Goal: Task Accomplishment & Management: Manage account settings

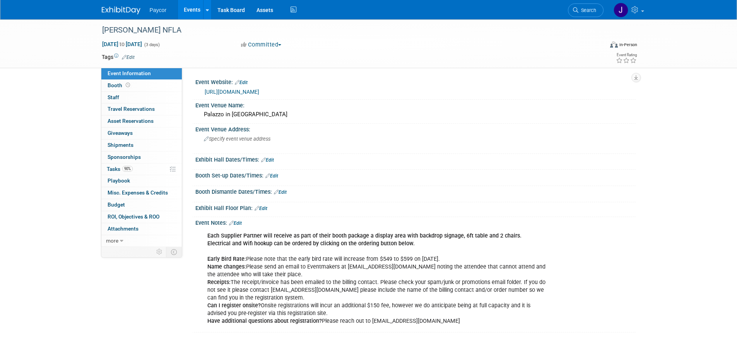
click at [193, 6] on link "Events" at bounding box center [192, 9] width 28 height 19
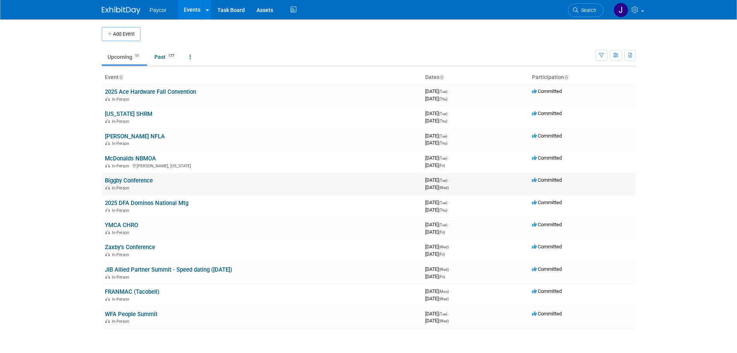
click at [128, 178] on link "Biggby Conference" at bounding box center [129, 180] width 48 height 7
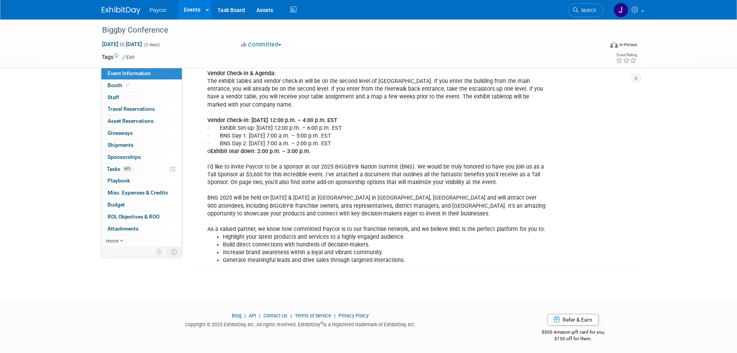
scroll to position [226, 0]
click at [150, 169] on link "60% Tasks 60%" at bounding box center [141, 169] width 81 height 12
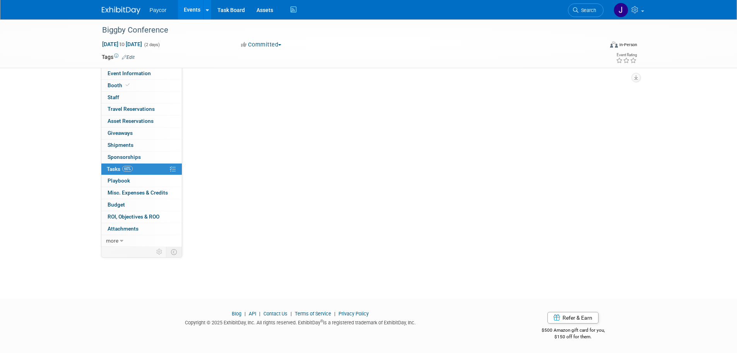
scroll to position [0, 0]
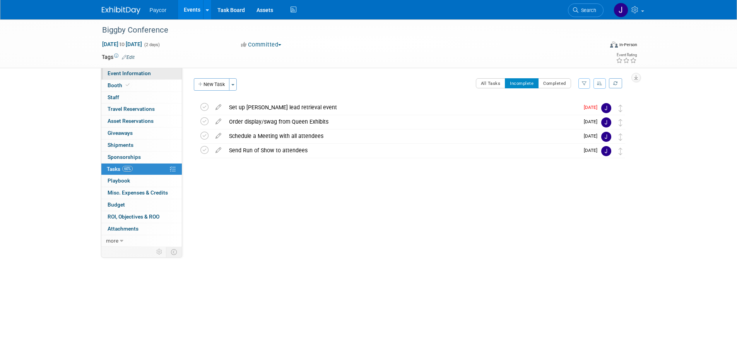
click at [138, 76] on span "Event Information" at bounding box center [129, 73] width 43 height 6
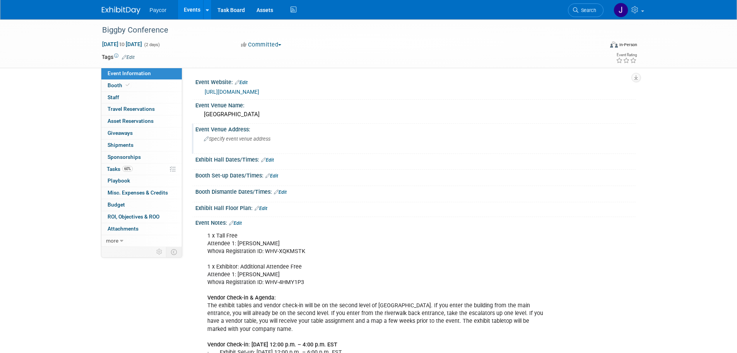
click at [223, 135] on div "Specify event venue address" at bounding box center [287, 142] width 172 height 18
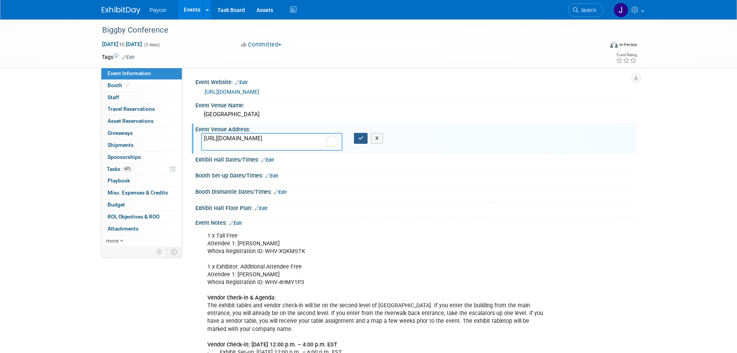
type textarea "[URL][DOMAIN_NAME]"
click at [357, 139] on button "button" at bounding box center [361, 138] width 14 height 11
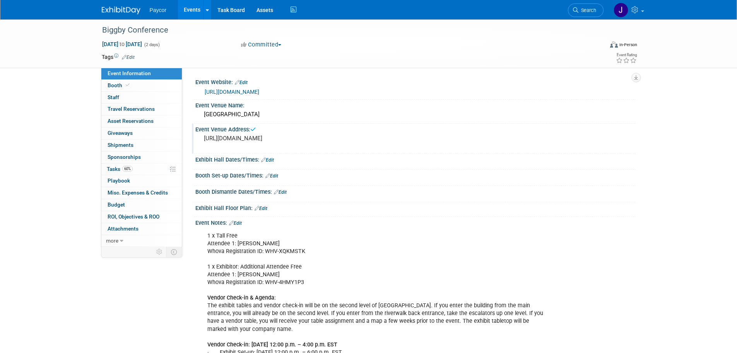
click at [292, 139] on pre "[URL][DOMAIN_NAME]" at bounding box center [287, 138] width 166 height 7
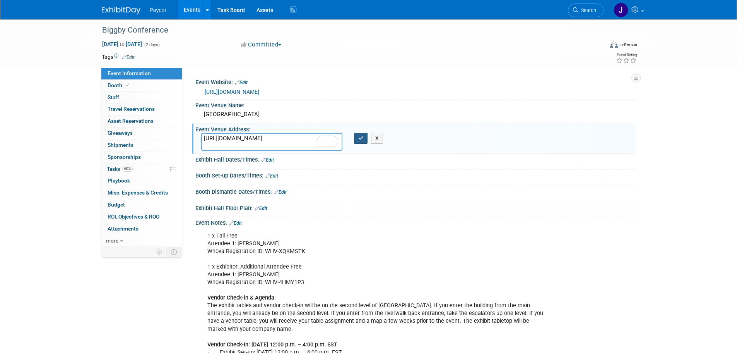
click at [360, 138] on icon "button" at bounding box center [360, 137] width 5 height 5
